Goal: Task Accomplishment & Management: Complete application form

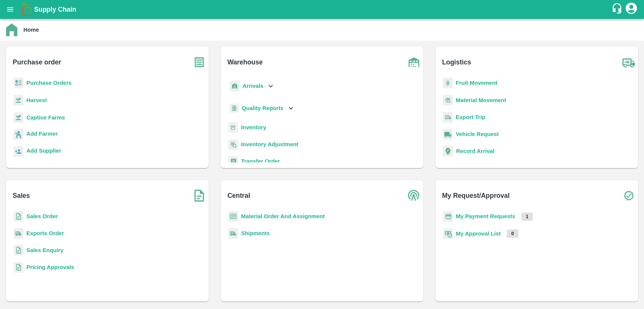
click at [258, 216] on b "Material Order And Assignment" at bounding box center [283, 217] width 84 height 6
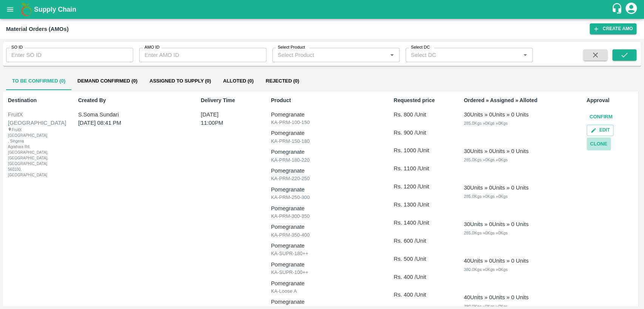
click at [600, 145] on button "Clone" at bounding box center [599, 144] width 24 height 13
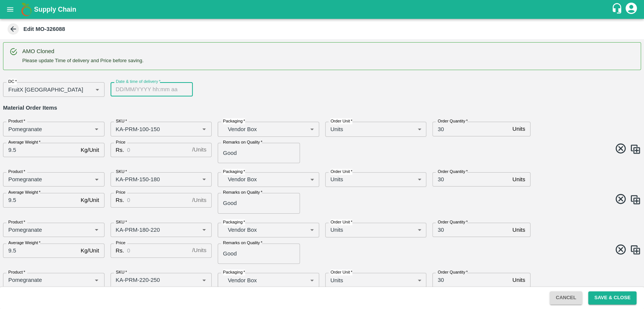
type input "DD/MM/YYYY hh:mm aa"
click at [144, 88] on input "DD/MM/YYYY hh:mm aa" at bounding box center [149, 89] width 77 height 14
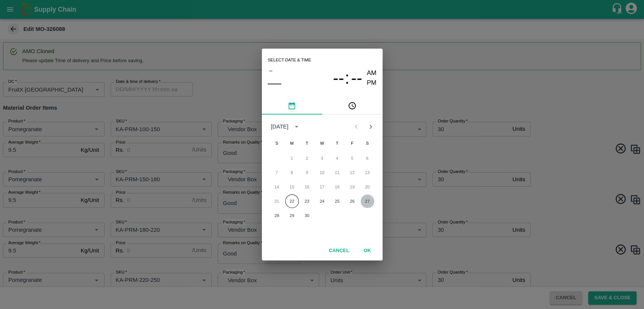
click at [366, 203] on button "27" at bounding box center [368, 202] width 14 height 14
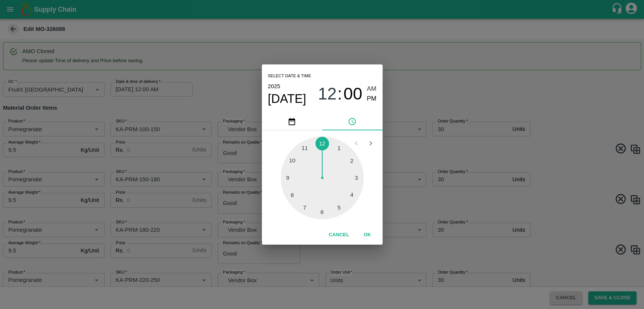
click at [302, 147] on div at bounding box center [322, 178] width 83 height 83
click at [371, 100] on span "PM" at bounding box center [372, 99] width 10 height 10
type input "[DATE] 11:00 PM"
click at [365, 234] on button "OK" at bounding box center [367, 235] width 24 height 13
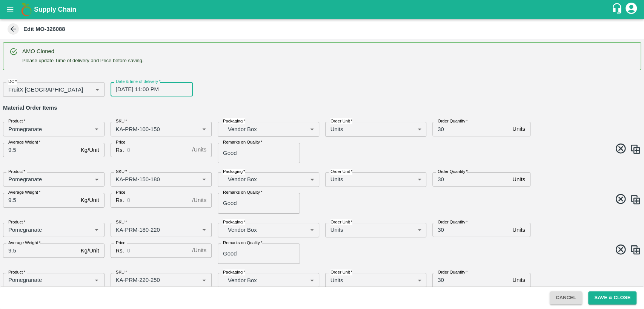
click at [175, 152] on input "Price" at bounding box center [158, 150] width 62 height 14
type input "800"
drag, startPoint x: 598, startPoint y: 91, endPoint x: 480, endPoint y: 135, distance: 126.4
click at [598, 91] on div "DC   * FruitX [GEOGRAPHIC_DATA] 147 DC Date & time of delivery   * [DATE] 11:00…" at bounding box center [319, 86] width 644 height 21
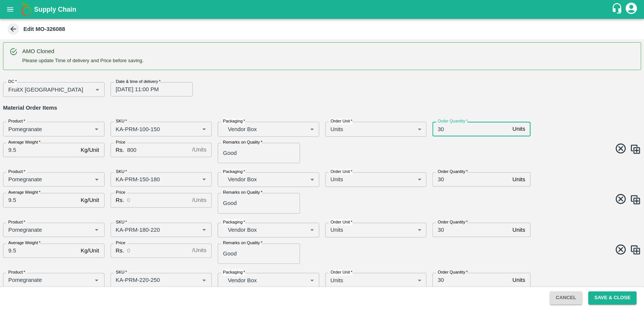
click at [440, 131] on input "30" at bounding box center [470, 129] width 77 height 14
type input "160"
click at [438, 179] on input "30" at bounding box center [470, 179] width 77 height 14
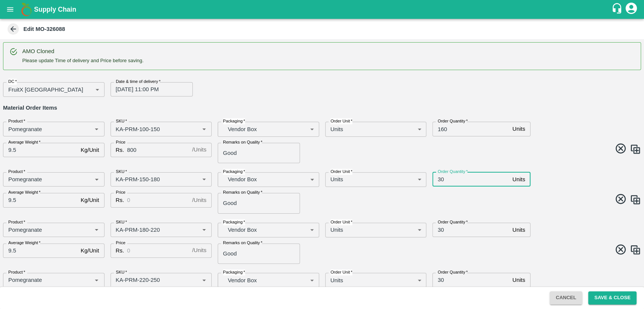
click at [438, 179] on input "30" at bounding box center [470, 179] width 77 height 14
type input "160"
click at [138, 204] on input "Price" at bounding box center [158, 200] width 62 height 14
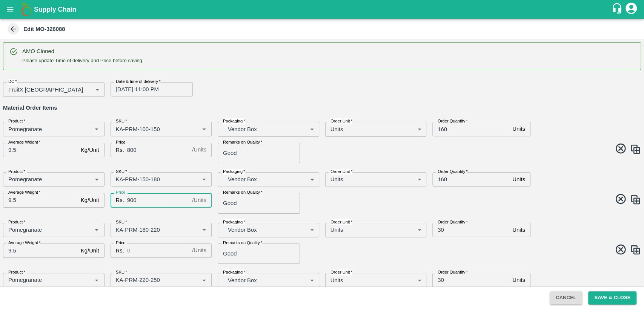
type input "900"
click at [139, 251] on input "Price" at bounding box center [158, 251] width 62 height 14
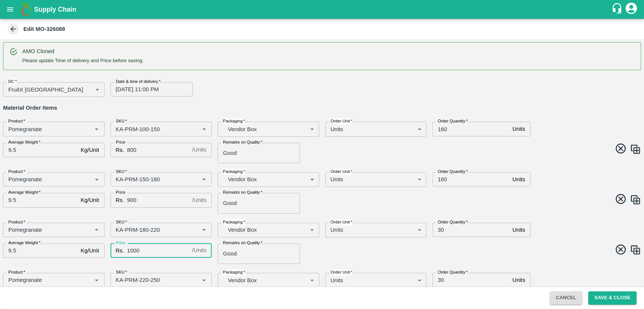
type input "1000"
click at [439, 230] on input "30" at bounding box center [470, 230] width 77 height 14
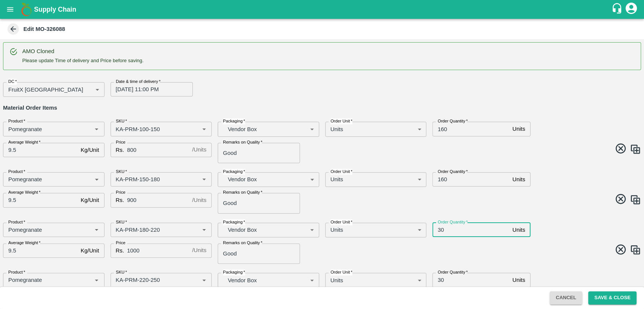
click at [439, 230] on input "30" at bounding box center [470, 230] width 77 height 14
type input "80"
click at [466, 243] on div "Product   * Product   * SKU   * SKU   * Packaging   * Vendor Box BOM/276 Packag…" at bounding box center [319, 241] width 644 height 48
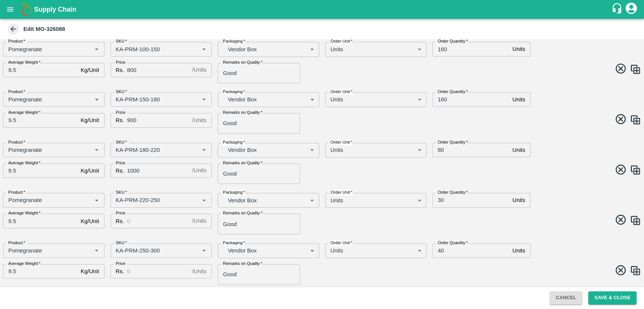
scroll to position [82, 0]
click at [439, 200] on input "30" at bounding box center [470, 199] width 77 height 14
type input "80"
click at [166, 217] on input "Price" at bounding box center [158, 219] width 62 height 14
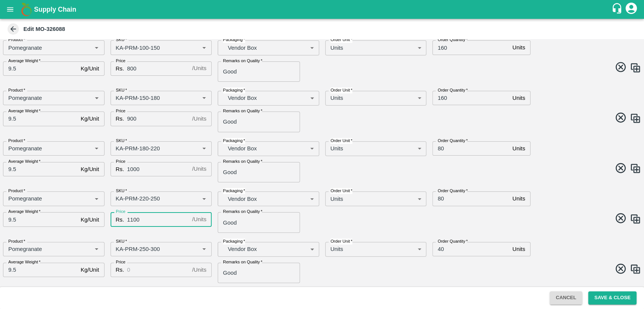
type input "1100"
click at [161, 271] on input "Price" at bounding box center [158, 270] width 62 height 14
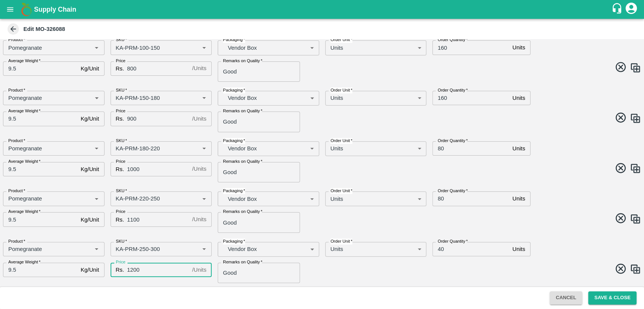
type input "1200"
click at [438, 250] on input "40" at bounding box center [470, 249] width 77 height 14
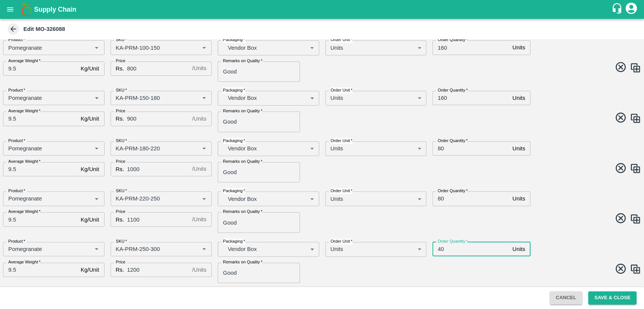
click at [438, 250] on input "40" at bounding box center [470, 249] width 77 height 14
type input "70"
click at [558, 225] on span at bounding box center [480, 219] width 322 height 15
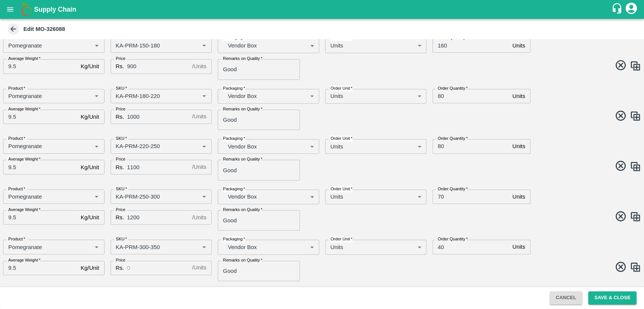
scroll to position [134, 0]
click at [146, 268] on input "Price" at bounding box center [158, 268] width 62 height 14
type input "1300"
click at [441, 247] on input "40" at bounding box center [470, 247] width 77 height 14
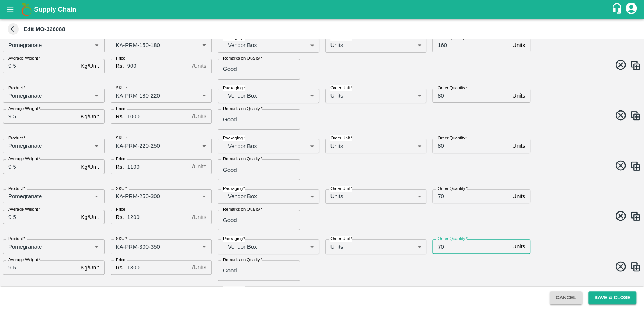
type input "70"
click at [540, 227] on div "Product   * Product   * SKU   * SKU   * Packaging   * Vendor Box BOM/276 Packag…" at bounding box center [319, 207] width 644 height 48
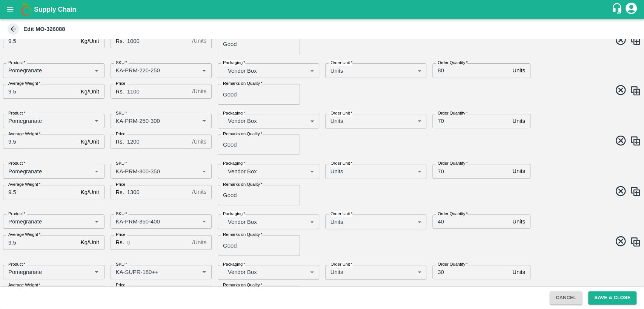
scroll to position [211, 0]
click at [155, 242] on input "Price" at bounding box center [158, 242] width 62 height 14
type input "1400"
click at [580, 191] on span at bounding box center [480, 192] width 322 height 15
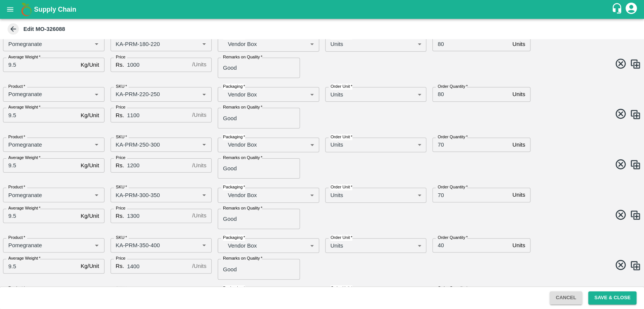
scroll to position [188, 0]
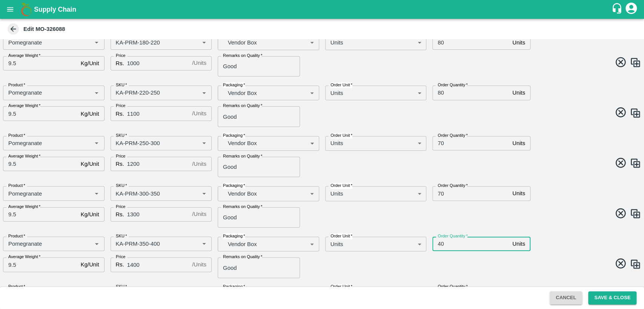
click at [440, 245] on input "40" at bounding box center [470, 244] width 77 height 14
type input "60"
click at [566, 223] on div "Product   * Product   * SKU   * SKU   * Packaging   * Vendor Box BOM/276 Packag…" at bounding box center [319, 204] width 644 height 48
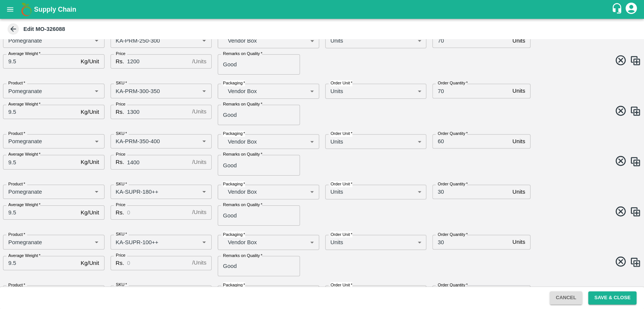
scroll to position [292, 0]
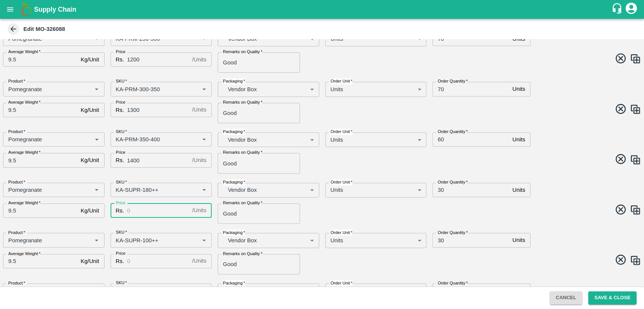
click at [147, 214] on input "Price" at bounding box center [158, 211] width 62 height 14
type input "600"
click at [147, 258] on input "Price" at bounding box center [158, 261] width 62 height 14
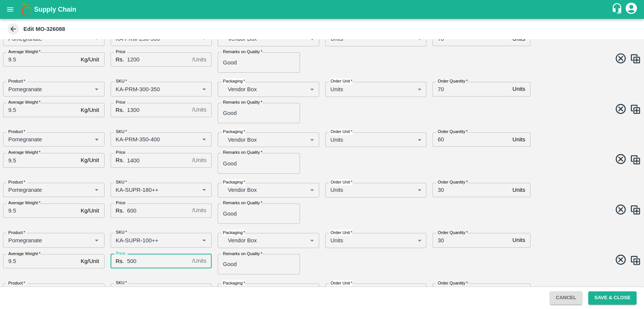
type input "500"
click at [439, 188] on input "30" at bounding box center [470, 190] width 77 height 14
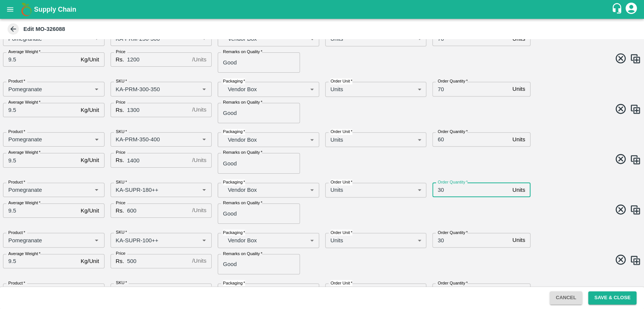
click at [439, 188] on input "30" at bounding box center [470, 190] width 77 height 14
type input "40"
click at [440, 241] on input "30" at bounding box center [470, 240] width 77 height 14
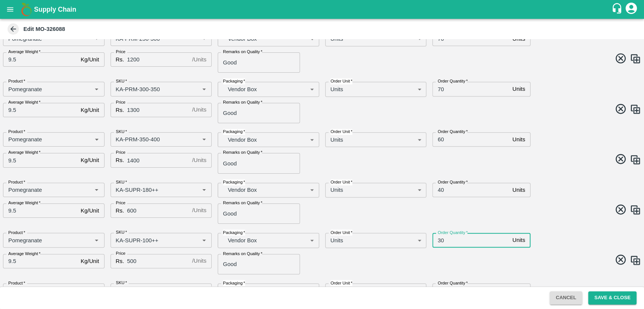
click at [440, 241] on input "30" at bounding box center [470, 240] width 77 height 14
type input "40"
click at [553, 198] on div "Product   * Product   * SKU   * SKU   * Packaging   * Vendor Box BOM/276 Packag…" at bounding box center [319, 201] width 644 height 48
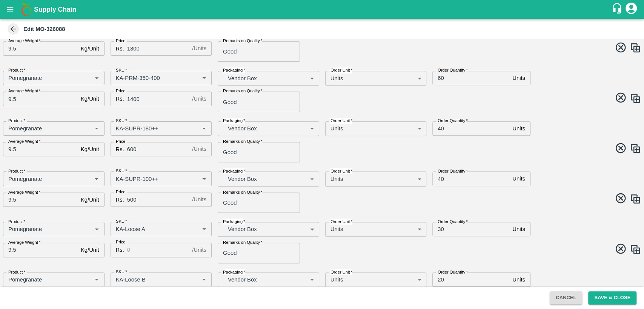
scroll to position [356, 0]
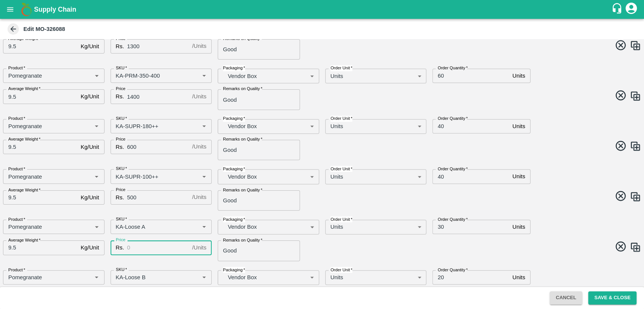
click at [149, 245] on input "Price" at bounding box center [158, 248] width 62 height 14
type input "400"
click at [364, 252] on span at bounding box center [480, 248] width 322 height 15
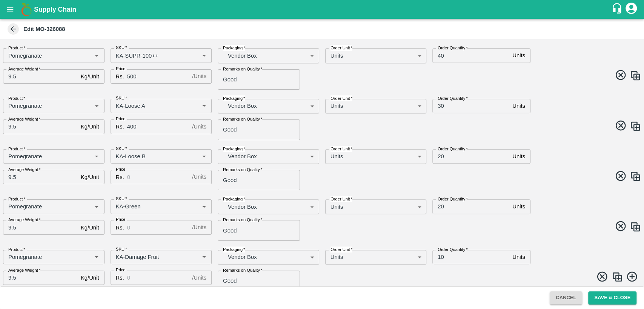
scroll to position [477, 0]
click at [168, 174] on input "Price" at bounding box center [158, 177] width 62 height 14
type input "400"
click at [163, 223] on input "Price" at bounding box center [158, 227] width 62 height 14
type input "400"
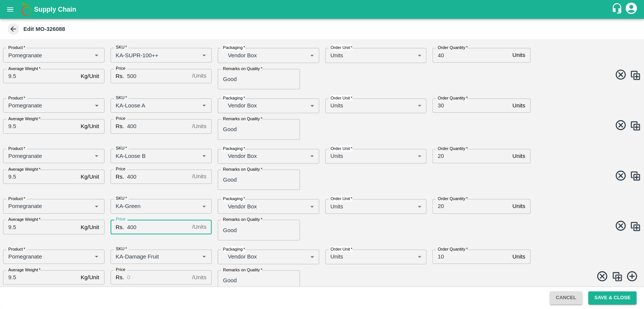
click at [149, 281] on input "Price" at bounding box center [158, 278] width 62 height 14
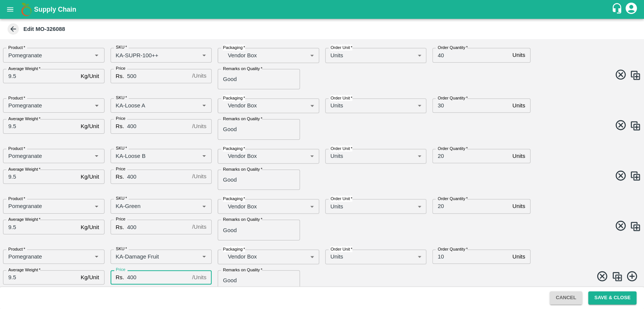
type input "400"
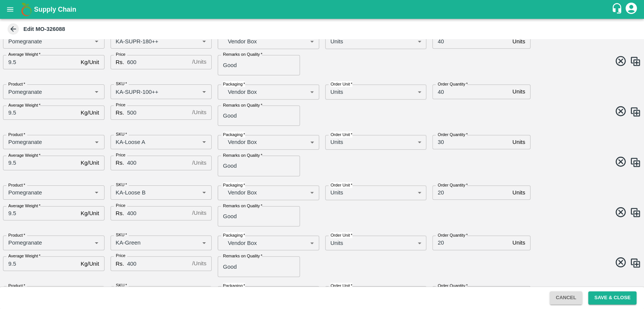
scroll to position [446, 0]
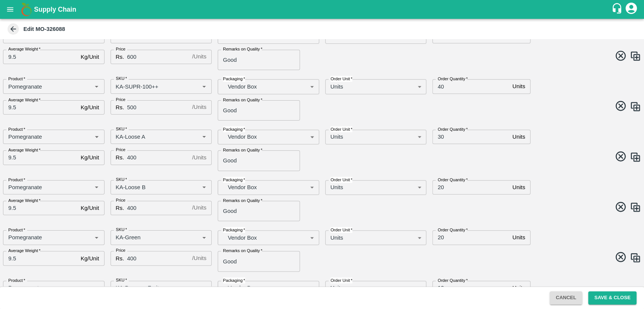
click at [441, 136] on input "30" at bounding box center [470, 137] width 77 height 14
type input "10"
click at [442, 188] on input "20" at bounding box center [470, 187] width 77 height 14
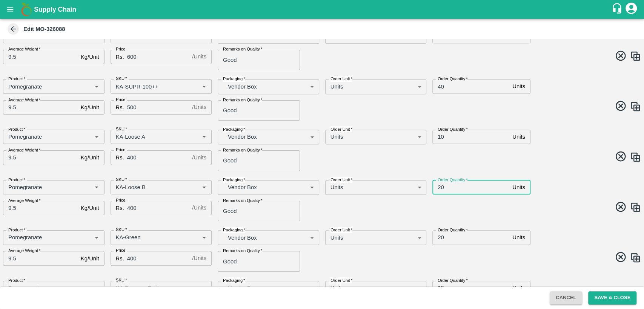
click at [442, 188] on input "20" at bounding box center [470, 187] width 77 height 14
click at [438, 188] on input "20" at bounding box center [470, 187] width 77 height 14
type input "10"
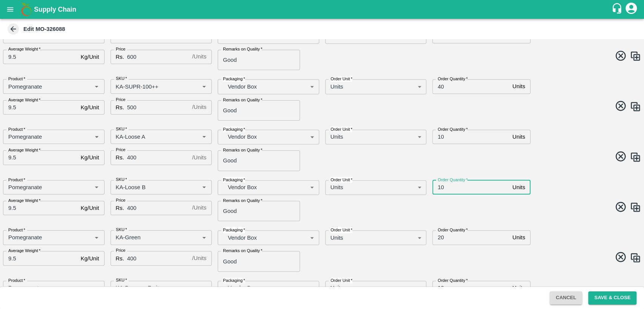
click at [440, 239] on input "20" at bounding box center [470, 238] width 77 height 14
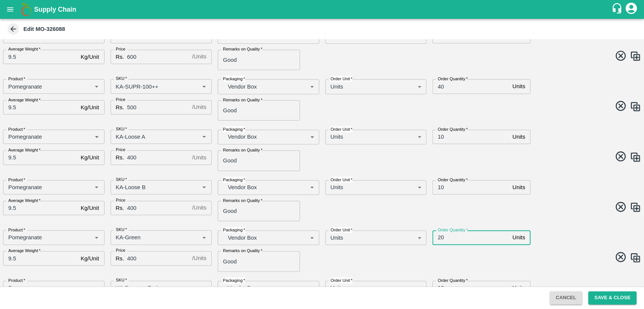
click at [440, 239] on input "20" at bounding box center [470, 238] width 77 height 14
type input "10"
click at [564, 216] on div "Product   * Product   * SKU   * SKU   * Packaging   * Vendor Box BOM/276 Packag…" at bounding box center [319, 198] width 644 height 48
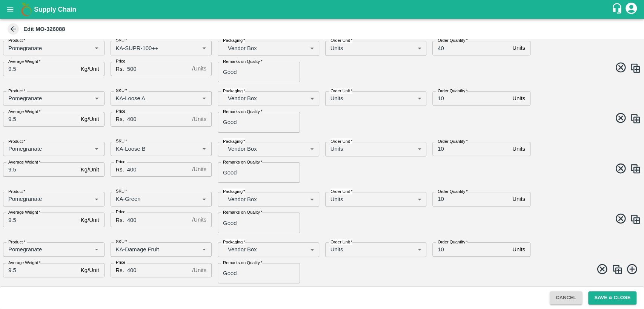
click at [541, 218] on span at bounding box center [480, 220] width 322 height 15
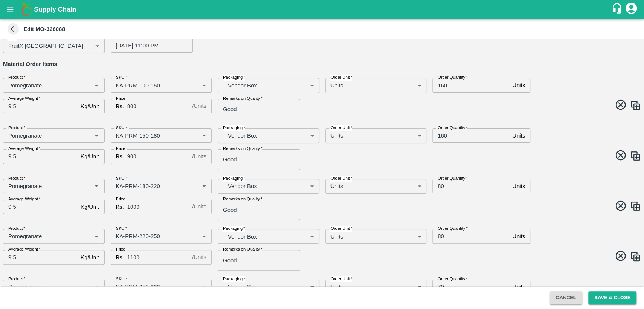
scroll to position [0, 0]
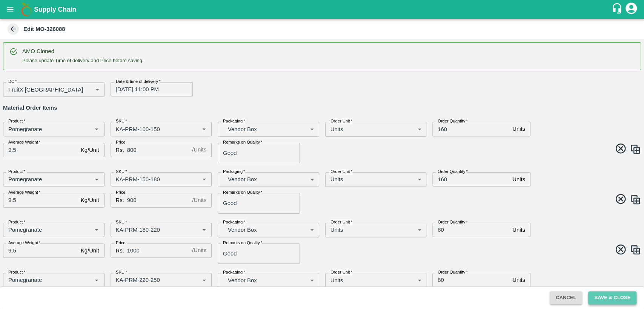
click at [615, 299] on button "Save & Close" at bounding box center [612, 298] width 48 height 13
